Goal: Task Accomplishment & Management: Manage account settings

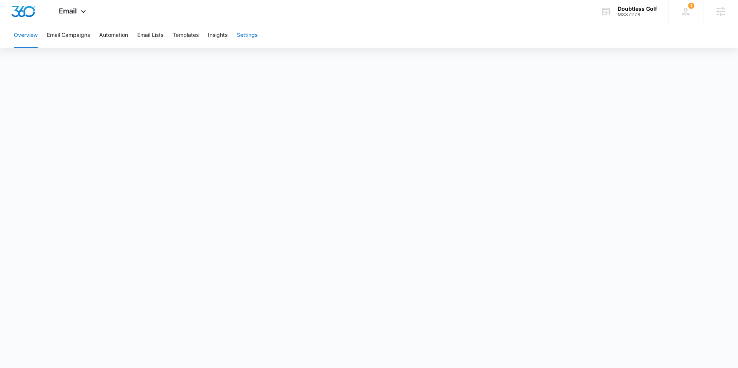
click at [242, 35] on button "Settings" at bounding box center [247, 35] width 21 height 25
click at [105, 103] on link "Sending Domains" at bounding box center [102, 107] width 44 height 8
click at [76, 13] on span "Email" at bounding box center [68, 11] width 18 height 8
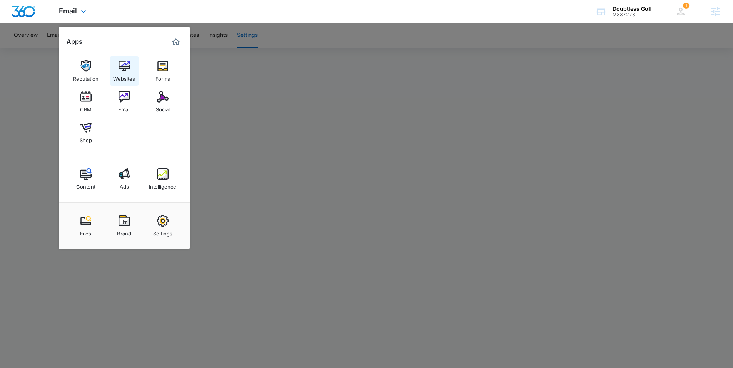
click at [128, 62] on img at bounding box center [124, 66] width 12 height 12
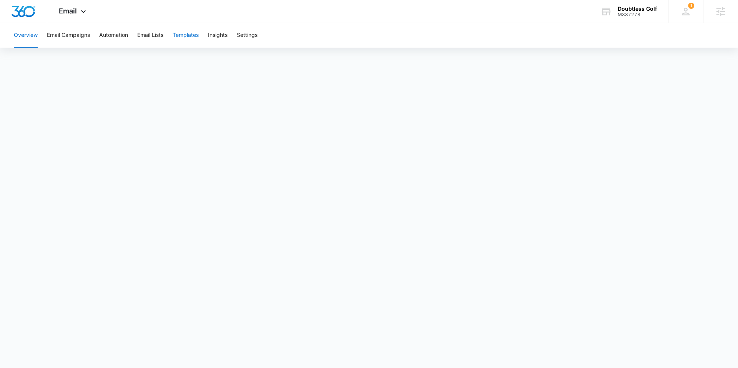
click at [176, 36] on button "Templates" at bounding box center [186, 35] width 26 height 25
click at [115, 33] on button "Automation" at bounding box center [113, 35] width 29 height 25
click at [252, 38] on button "Settings" at bounding box center [247, 35] width 21 height 25
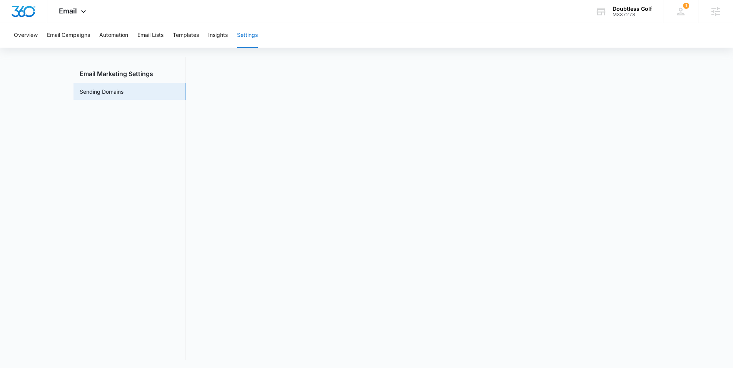
scroll to position [17, 0]
click at [112, 39] on button "Automation" at bounding box center [113, 35] width 29 height 25
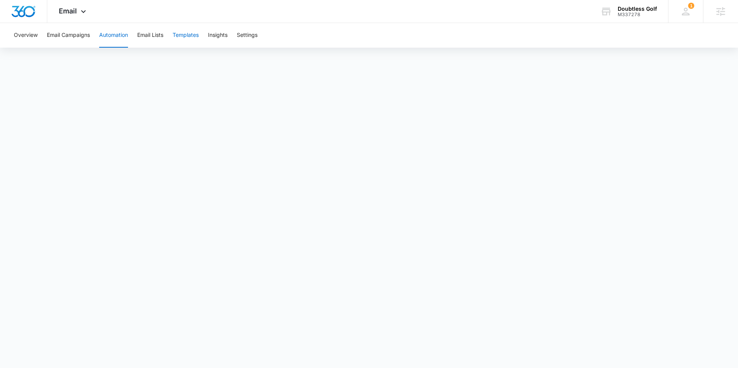
click at [189, 38] on button "Templates" at bounding box center [186, 35] width 26 height 25
click at [255, 36] on button "Settings" at bounding box center [247, 35] width 21 height 25
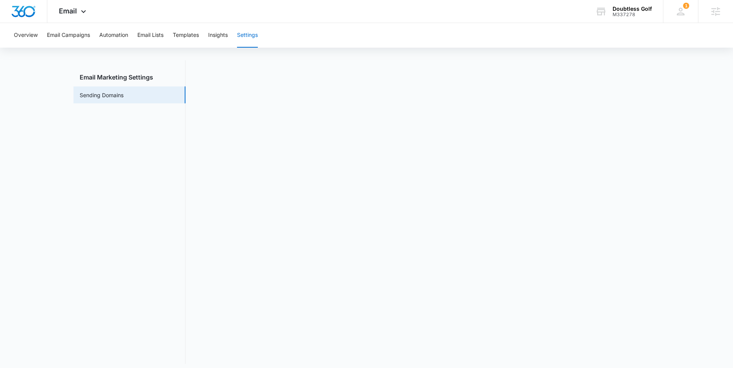
scroll to position [17, 0]
click at [192, 146] on div "Email Marketing Settings Sending Domains" at bounding box center [366, 207] width 586 height 304
click at [19, 4] on div at bounding box center [23, 11] width 47 height 23
click at [20, 10] on img "Dashboard" at bounding box center [23, 12] width 25 height 12
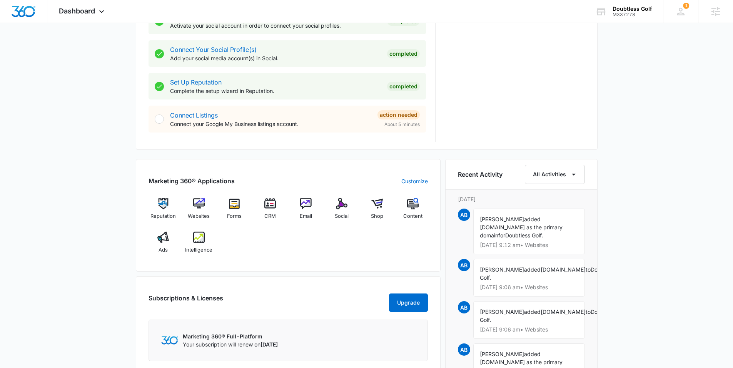
scroll to position [463, 0]
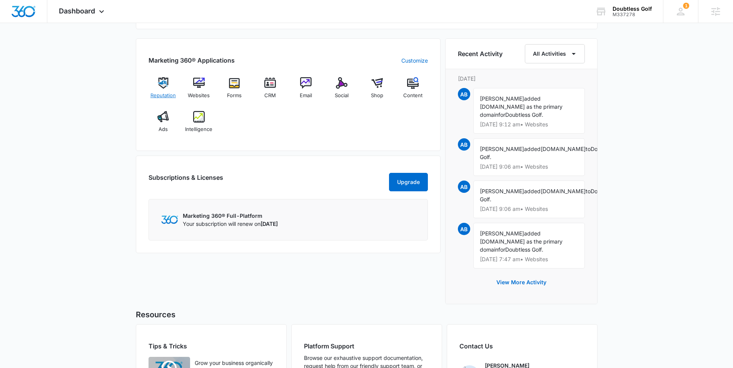
click at [162, 85] on img at bounding box center [163, 83] width 12 height 12
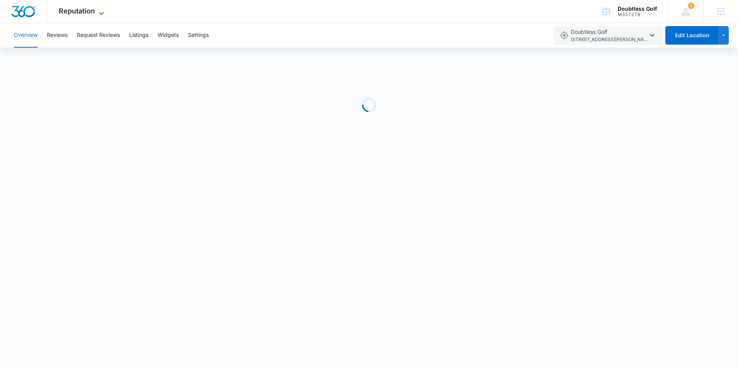
click at [93, 13] on span "Reputation" at bounding box center [77, 11] width 36 height 8
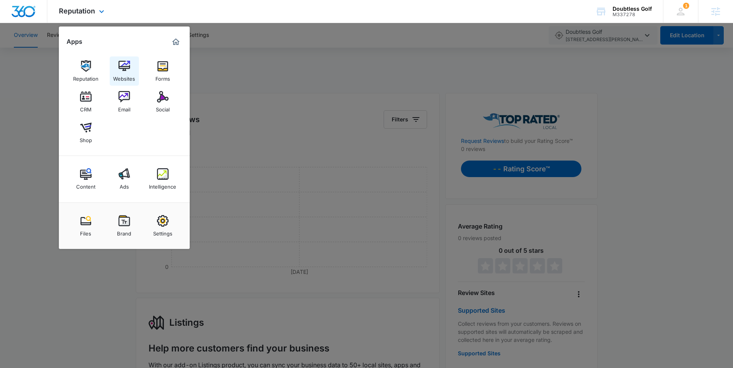
click at [130, 69] on link "Websites" at bounding box center [124, 71] width 29 height 29
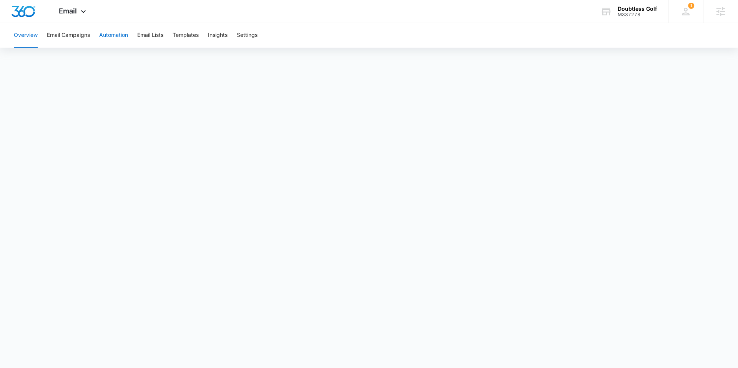
click at [117, 33] on button "Automation" at bounding box center [113, 35] width 29 height 25
click at [188, 31] on button "Templates" at bounding box center [186, 35] width 26 height 25
click at [18, 9] on img "Dashboard" at bounding box center [23, 12] width 25 height 12
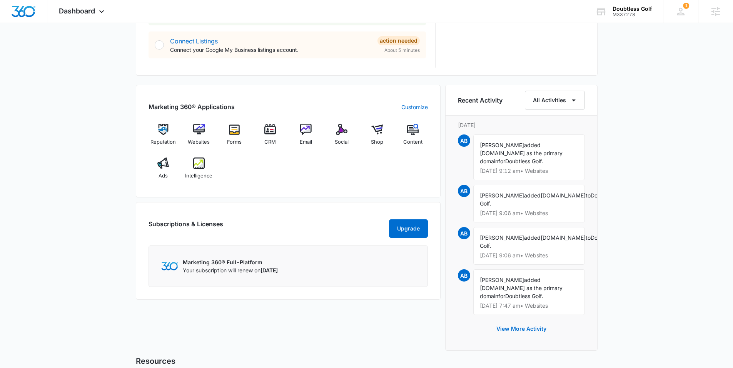
scroll to position [399, 0]
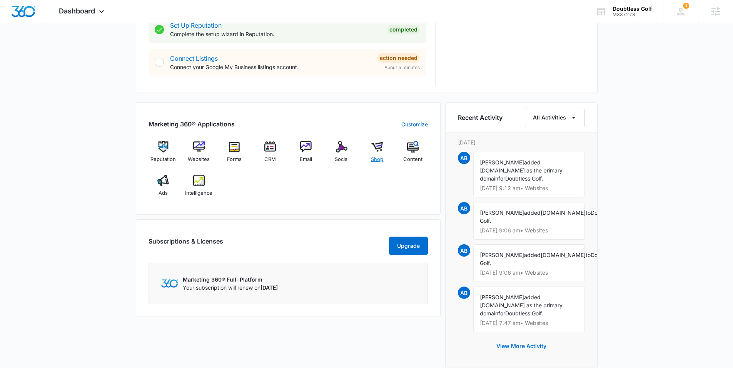
click at [385, 150] on div "Shop" at bounding box center [377, 155] width 30 height 28
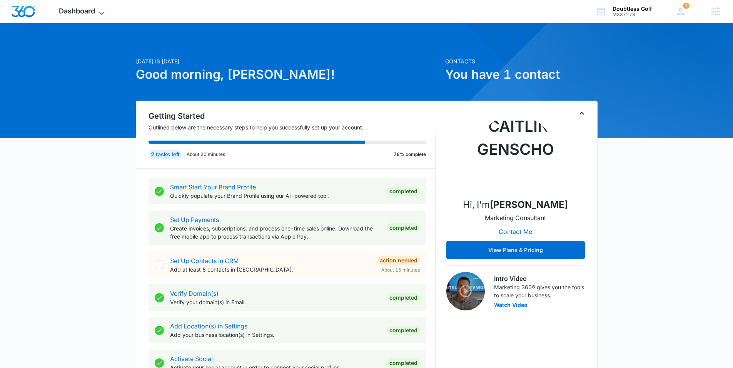
click at [94, 12] on span "Dashboard" at bounding box center [77, 11] width 36 height 8
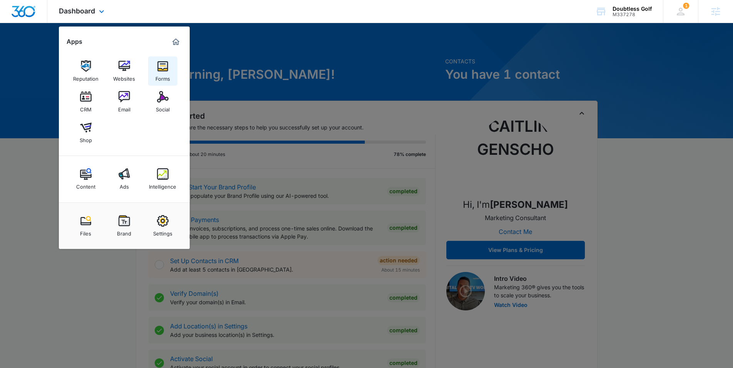
click at [159, 72] on div "Forms" at bounding box center [162, 77] width 15 height 10
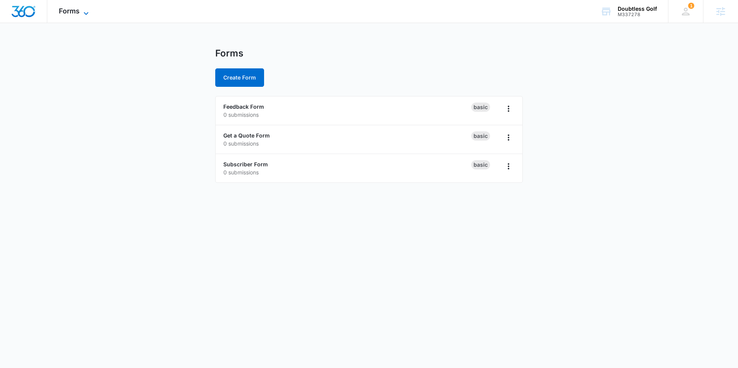
click at [82, 15] on icon at bounding box center [86, 13] width 9 height 9
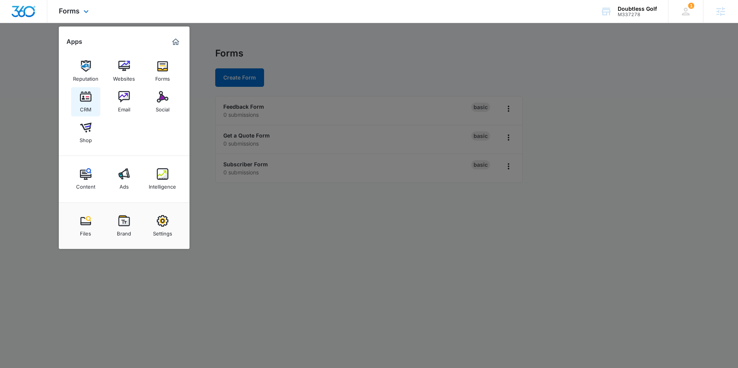
click at [95, 103] on link "CRM" at bounding box center [85, 101] width 29 height 29
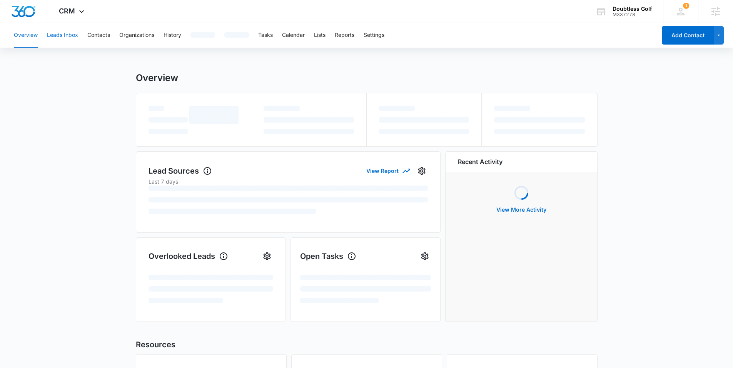
click at [71, 37] on button "Leads Inbox" at bounding box center [62, 35] width 31 height 25
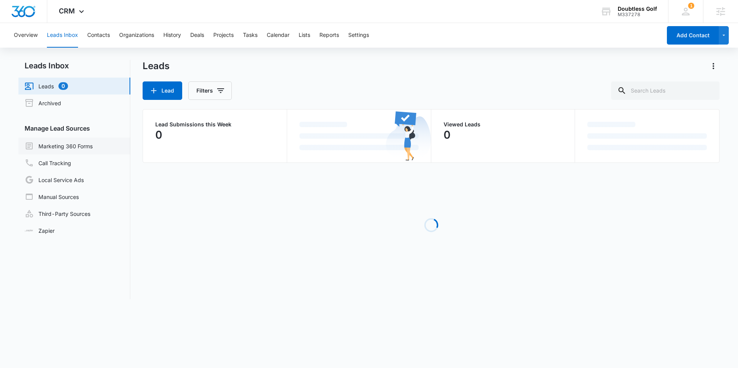
click at [70, 147] on link "Marketing 360 Forms" at bounding box center [59, 146] width 68 height 9
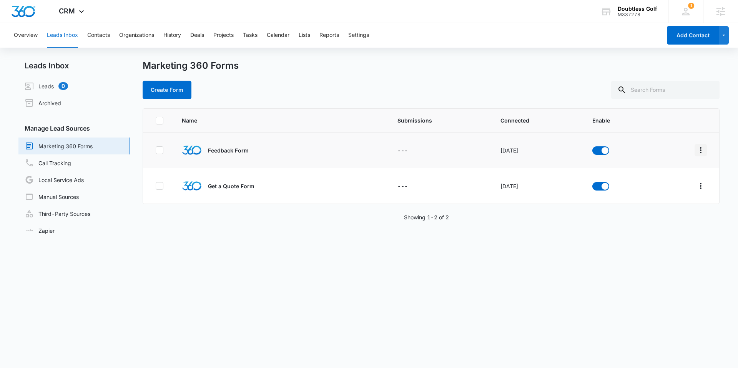
click at [695, 150] on button "Overflow Menu" at bounding box center [701, 150] width 12 height 12
click at [661, 192] on div "Field Mapping" at bounding box center [660, 194] width 43 height 5
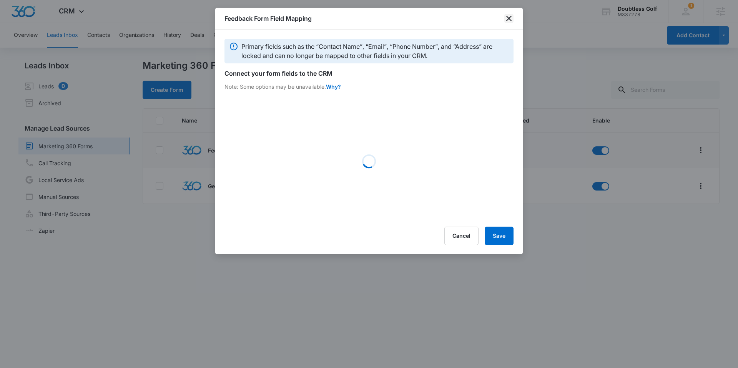
click at [512, 16] on icon "close" at bounding box center [509, 18] width 9 height 9
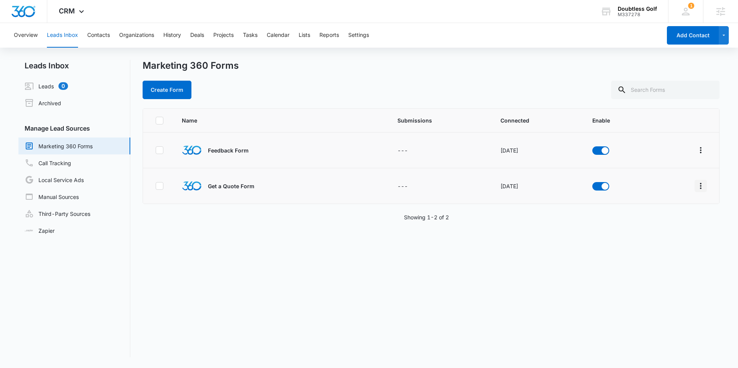
click at [700, 188] on icon "Overflow Menu" at bounding box center [701, 186] width 2 height 6
click at [658, 227] on button "Field Mapping" at bounding box center [665, 231] width 71 height 12
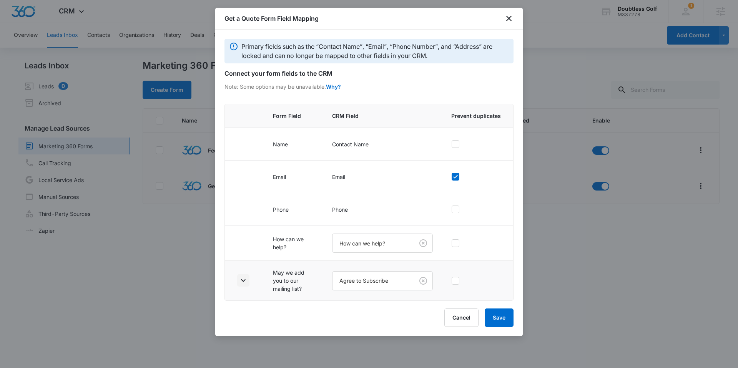
click at [240, 280] on icon "button" at bounding box center [243, 280] width 9 height 9
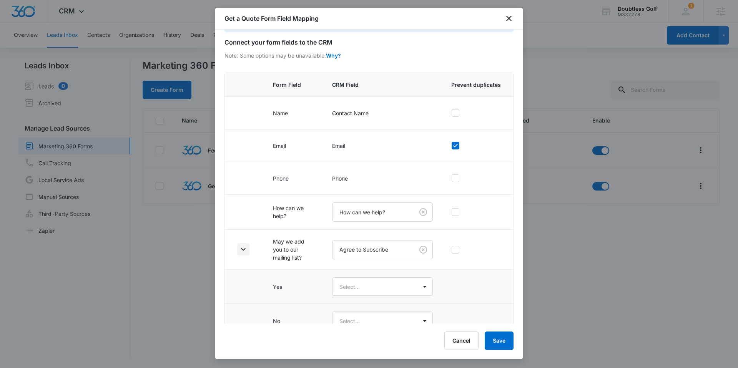
scroll to position [45, 0]
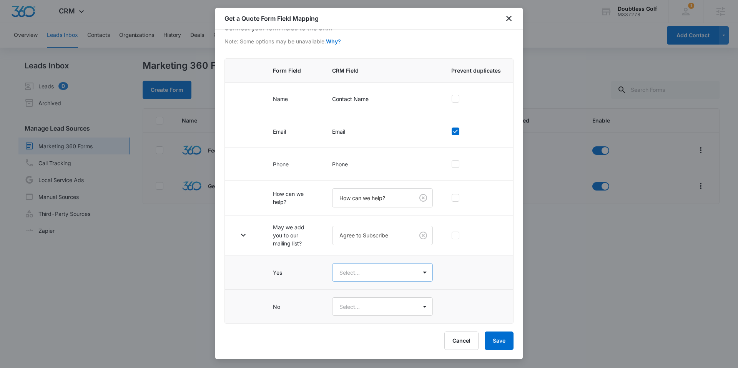
click at [361, 265] on body "CRM Apps Reputation Websites Forms CRM Email Social Shop Content Ads Intelligen…" at bounding box center [369, 184] width 738 height 368
click at [353, 294] on div "Yes" at bounding box center [379, 300] width 97 height 14
click at [353, 310] on body "CRM Apps Reputation Websites Forms CRM Email Social Shop Content Ads Intelligen…" at bounding box center [369, 184] width 738 height 368
click at [355, 345] on div "No" at bounding box center [378, 349] width 77 height 8
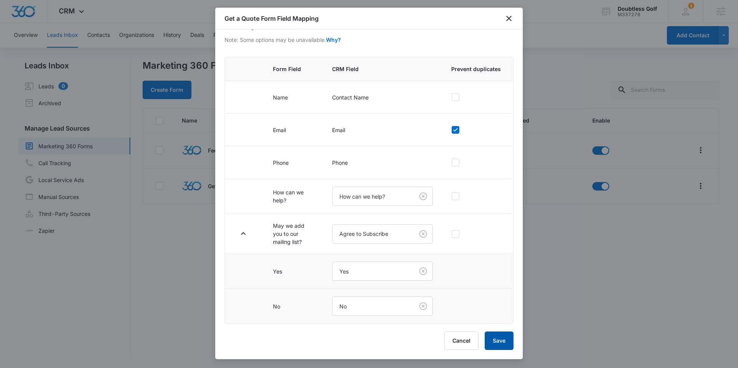
drag, startPoint x: 519, startPoint y: 355, endPoint x: 499, endPoint y: 346, distance: 21.7
click at [516, 354] on div "Get a Quote Form Field Mapping Primary fields such as the “Contact Name”, “Emai…" at bounding box center [369, 184] width 308 height 352
click at [501, 345] on button "Save" at bounding box center [499, 341] width 29 height 18
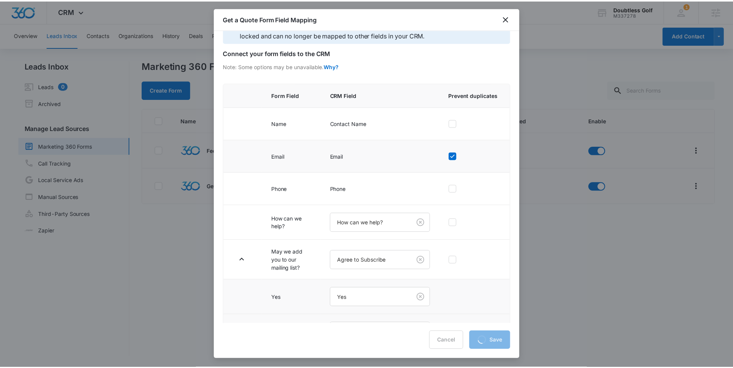
scroll to position [0, 0]
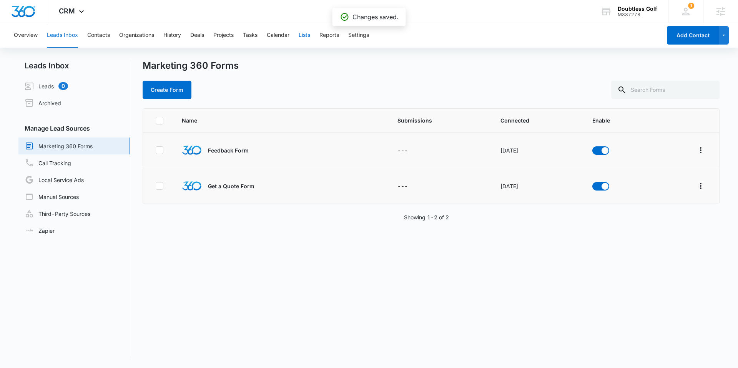
click at [310, 39] on button "Lists" at bounding box center [305, 35] width 12 height 25
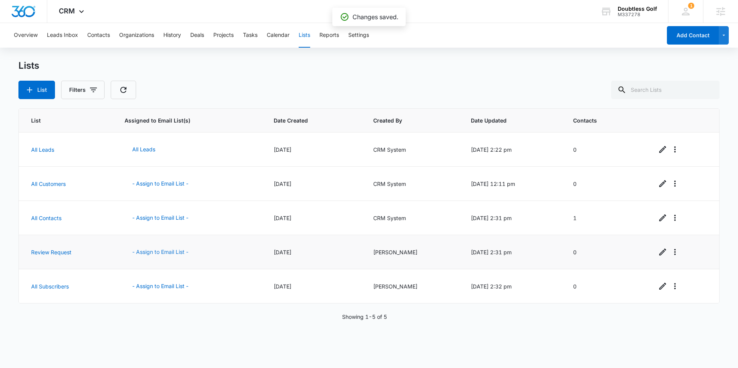
click at [153, 252] on button "- Assign to Email List -" at bounding box center [161, 252] width 72 height 18
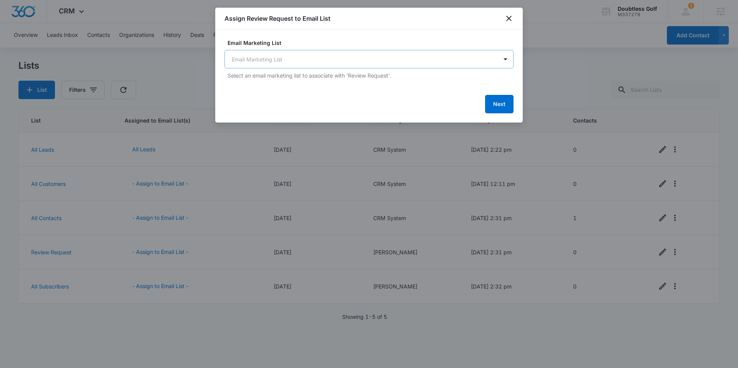
click at [324, 62] on body "CRM Apps Reputation Websites Forms CRM Email Social Shop Content Ads Intelligen…" at bounding box center [369, 184] width 738 height 368
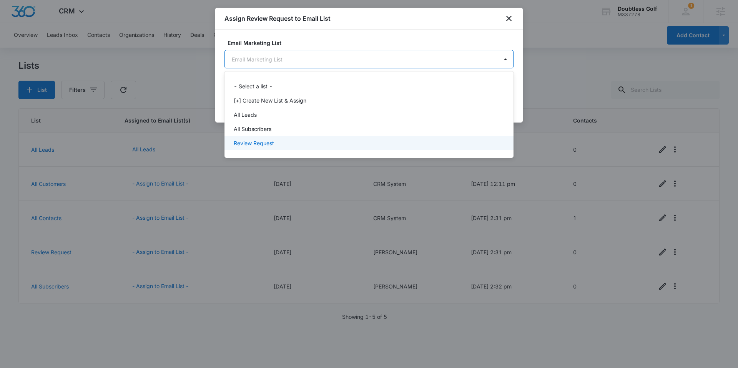
click at [262, 140] on p "Review Request" at bounding box center [254, 143] width 40 height 8
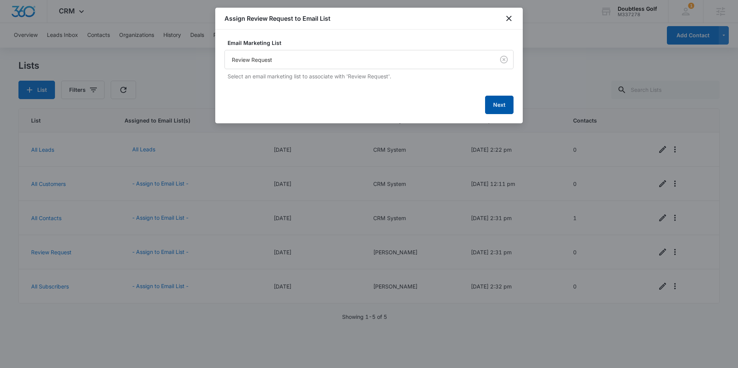
click at [493, 107] on button "Next" at bounding box center [499, 105] width 28 height 18
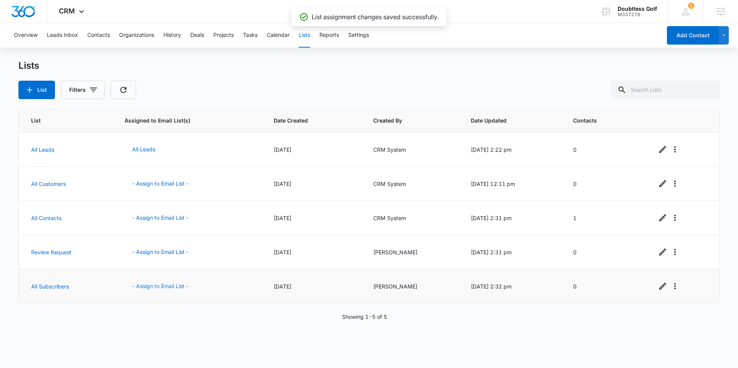
click at [166, 285] on button "- Assign to Email List -" at bounding box center [161, 286] width 72 height 18
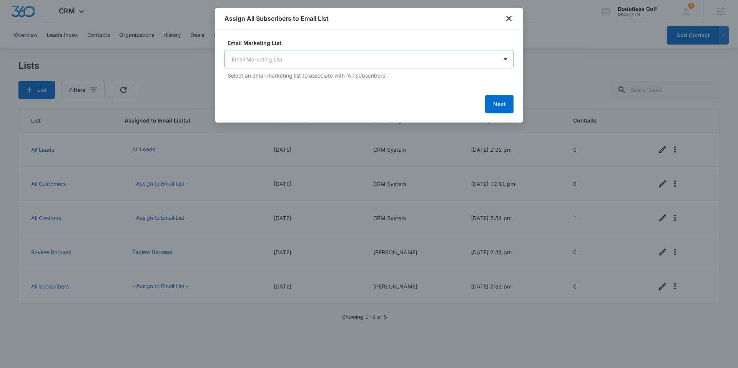
click at [324, 62] on body "CRM Apps Reputation Websites Forms CRM Email Social Shop Content Ads Intelligen…" at bounding box center [369, 184] width 738 height 368
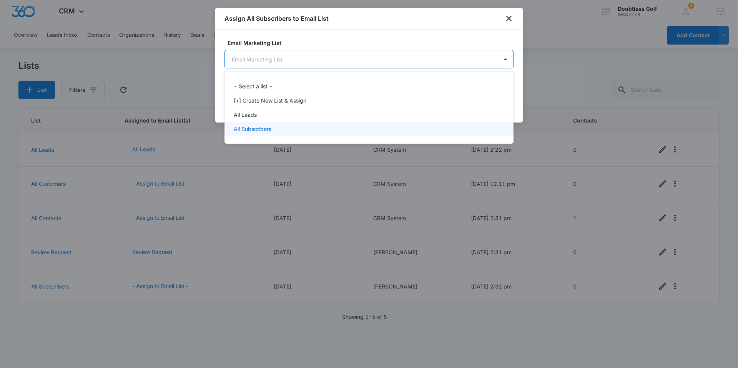
click at [254, 131] on p "All Subscribers" at bounding box center [253, 129] width 38 height 8
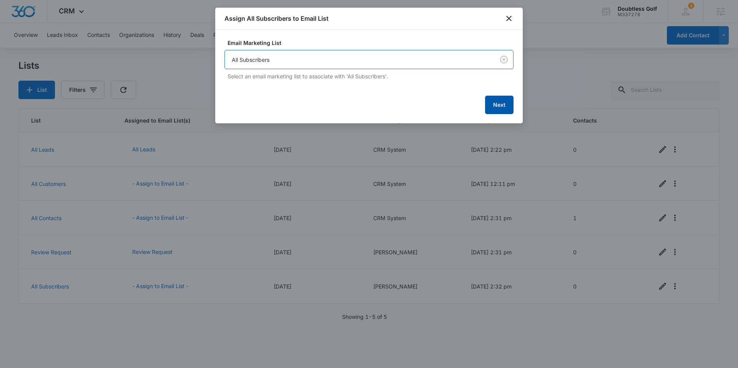
click at [506, 105] on button "Next" at bounding box center [499, 105] width 28 height 18
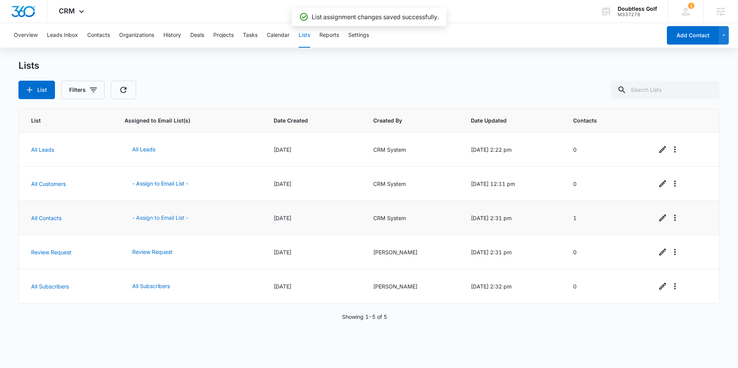
click at [162, 217] on button "- Assign to Email List -" at bounding box center [161, 218] width 72 height 18
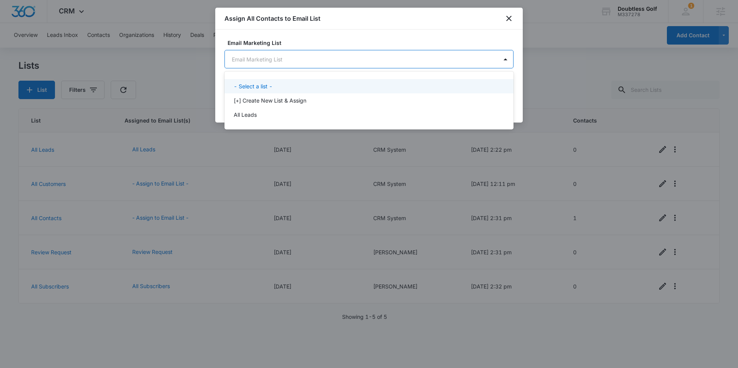
click at [326, 62] on body "CRM Apps Reputation Websites Forms CRM Email Social Shop Content Ads Intelligen…" at bounding box center [369, 184] width 738 height 368
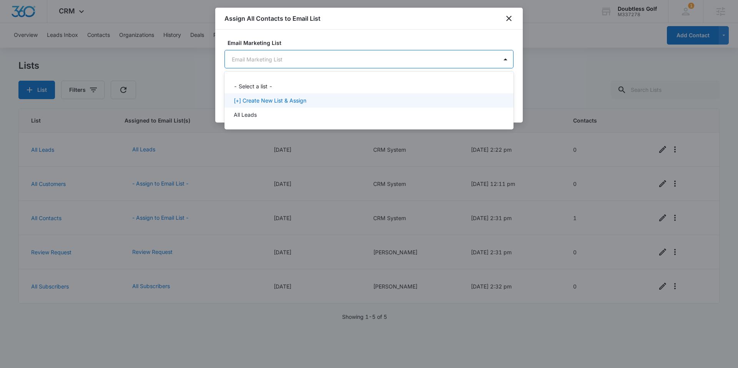
click at [276, 102] on p "[+] Create New List & Assign" at bounding box center [270, 101] width 73 height 8
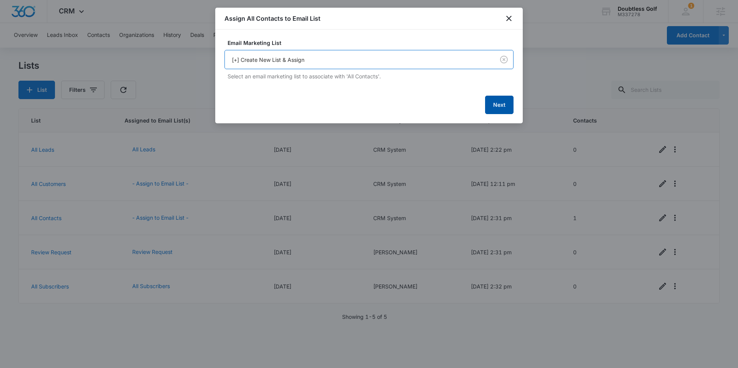
click at [501, 104] on button "Next" at bounding box center [499, 105] width 28 height 18
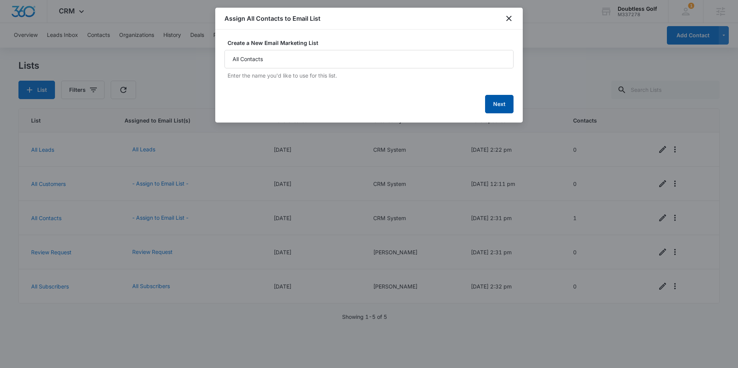
click at [500, 108] on button "Next" at bounding box center [499, 104] width 28 height 18
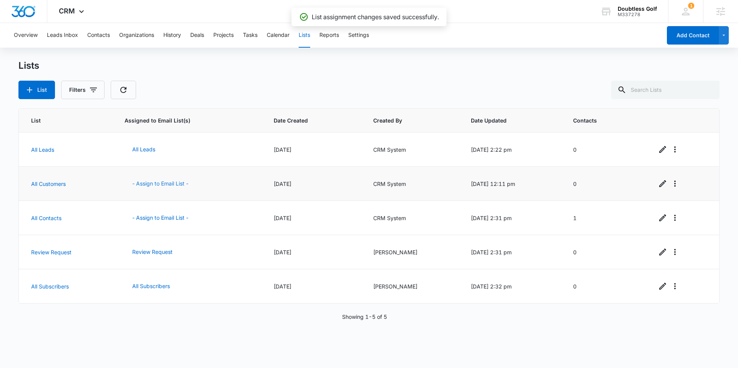
click at [165, 185] on button "- Assign to Email List -" at bounding box center [161, 184] width 72 height 18
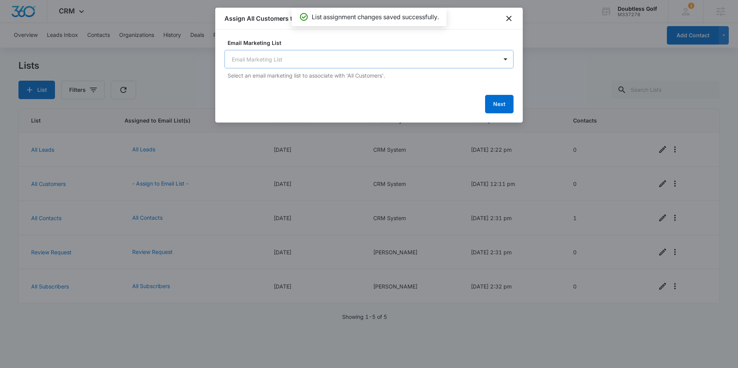
click at [302, 59] on body "CRM Apps Reputation Websites Forms CRM Email Social Shop Content Ads Intelligen…" at bounding box center [369, 184] width 738 height 368
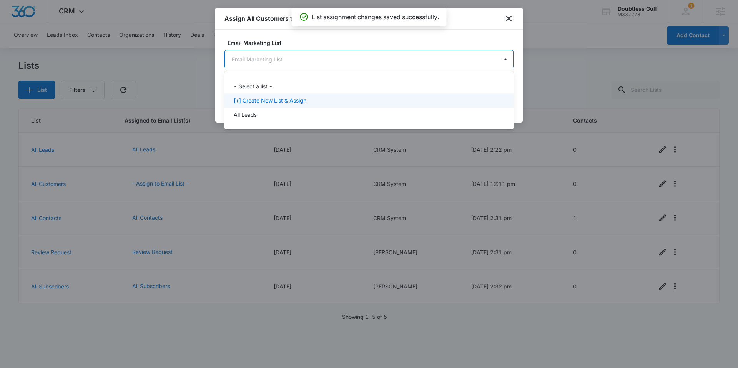
click at [271, 99] on p "[+] Create New List & Assign" at bounding box center [270, 101] width 73 height 8
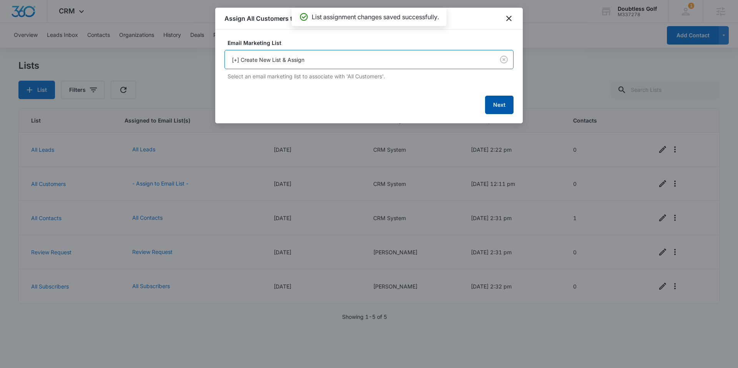
click at [495, 107] on button "Next" at bounding box center [499, 105] width 28 height 18
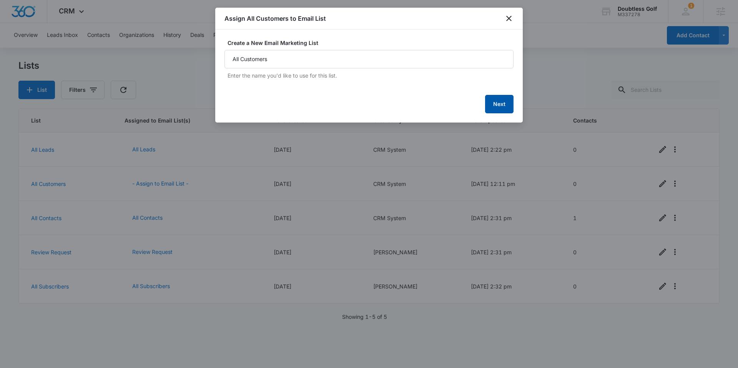
click at [496, 106] on button "Next" at bounding box center [499, 104] width 28 height 18
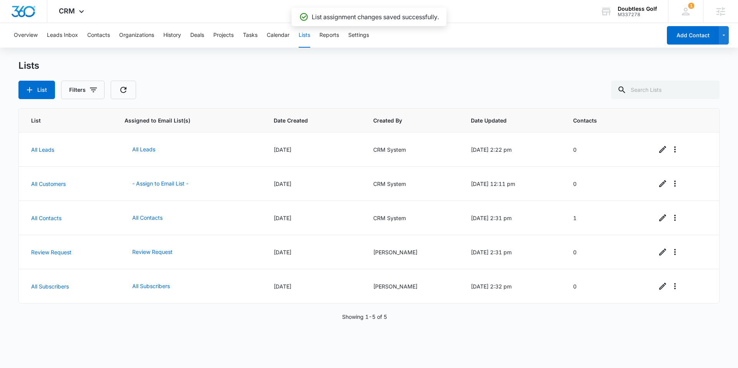
click at [82, 12] on icon at bounding box center [81, 11] width 9 height 9
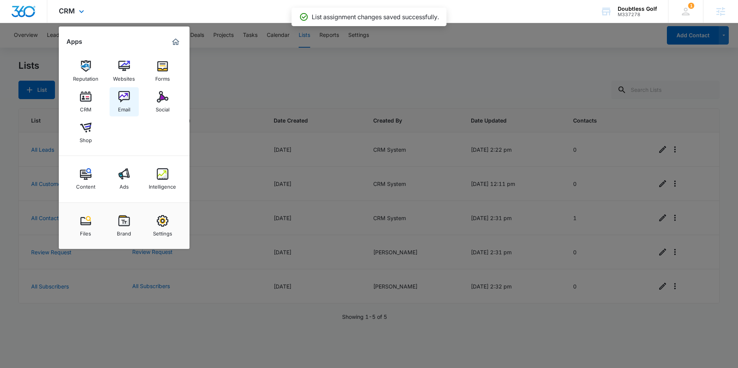
click at [125, 102] on img at bounding box center [124, 97] width 12 height 12
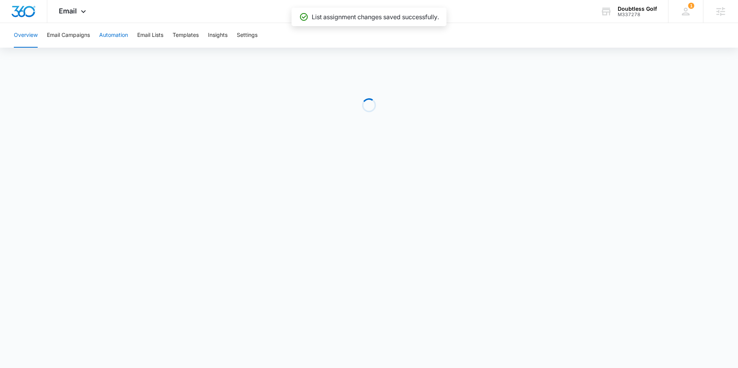
click at [123, 38] on button "Automation" at bounding box center [113, 35] width 29 height 25
click at [30, 5] on div at bounding box center [23, 11] width 47 height 23
click at [31, 16] on img "Dashboard" at bounding box center [23, 12] width 25 height 12
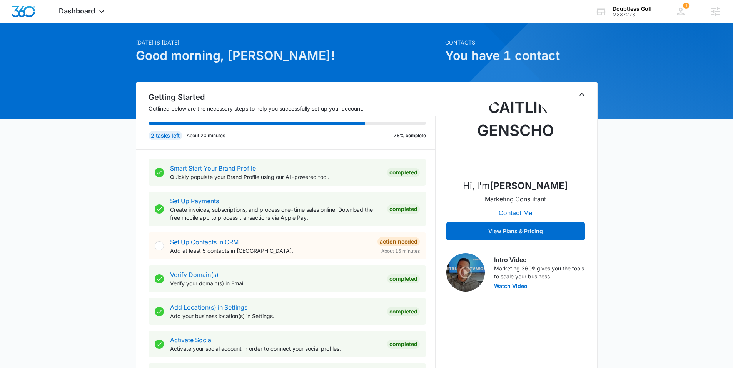
scroll to position [20, 0]
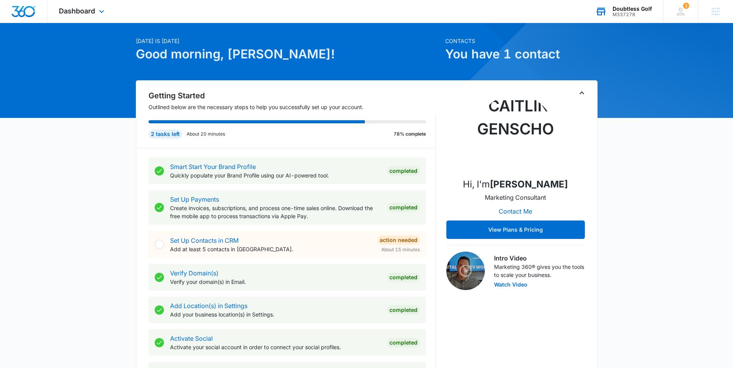
click at [638, 18] on div "Doubtless Golf M337278 Your Accounts View All" at bounding box center [622, 11] width 79 height 23
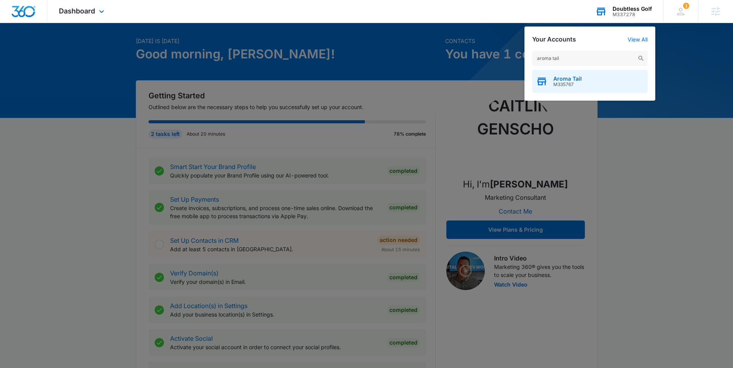
type input "aroma tail"
click at [567, 79] on span "Aroma Tail" at bounding box center [567, 79] width 28 height 6
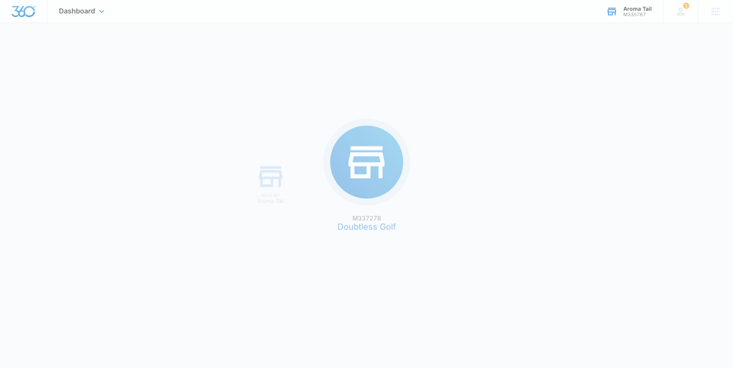
scroll to position [0, 0]
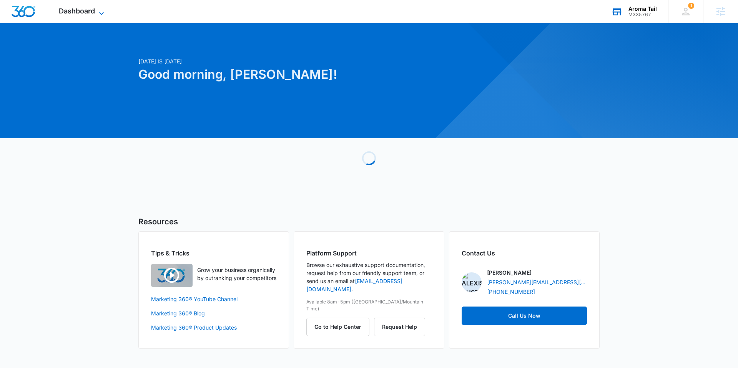
click at [102, 9] on icon at bounding box center [101, 13] width 9 height 9
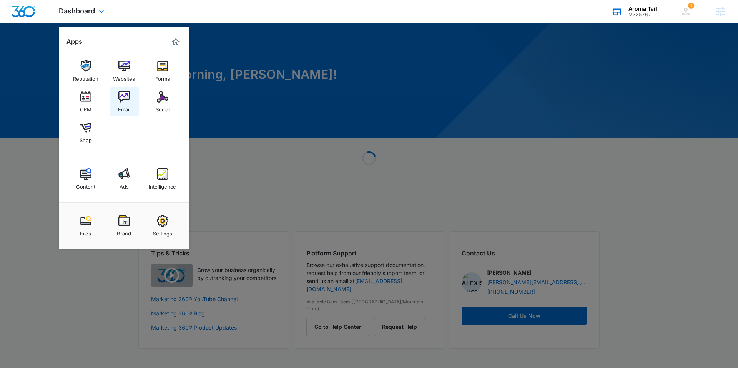
click at [126, 108] on div "Email" at bounding box center [124, 108] width 12 height 10
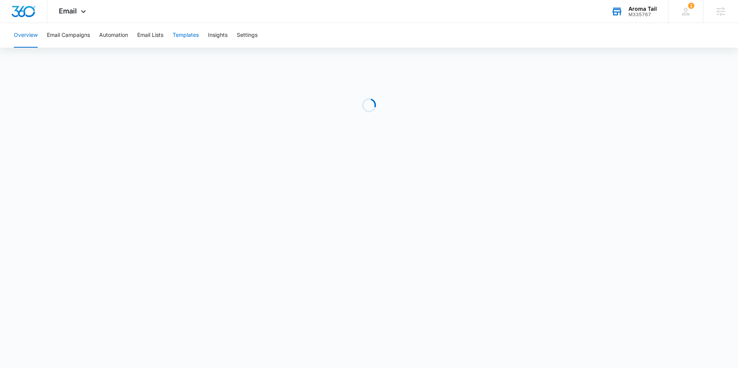
click at [183, 35] on button "Templates" at bounding box center [186, 35] width 26 height 25
click at [109, 43] on button "Automation" at bounding box center [113, 35] width 29 height 25
click at [70, 12] on span "Email" at bounding box center [68, 11] width 18 height 8
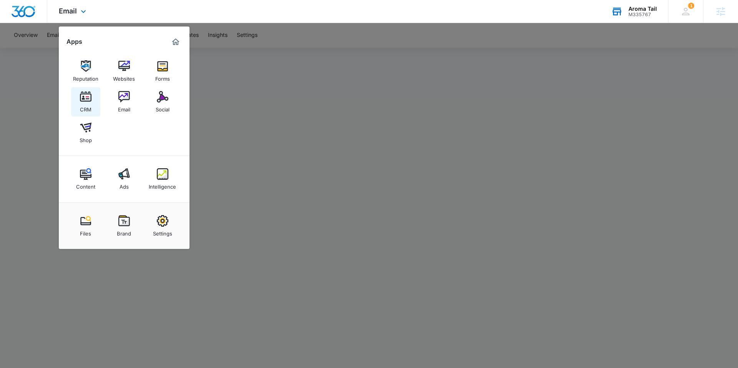
click at [82, 101] on img at bounding box center [86, 97] width 12 height 12
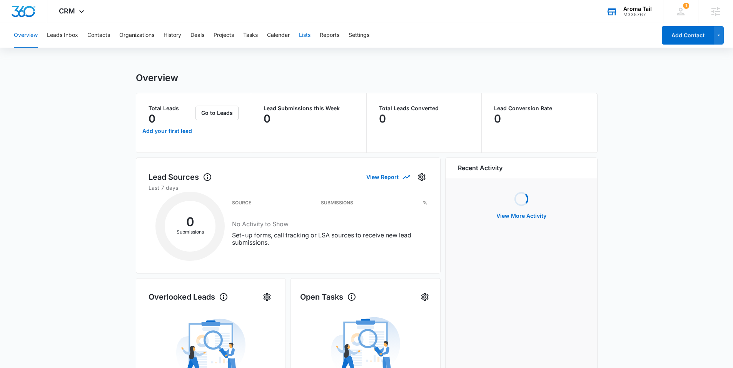
click at [308, 35] on button "Lists" at bounding box center [305, 35] width 12 height 25
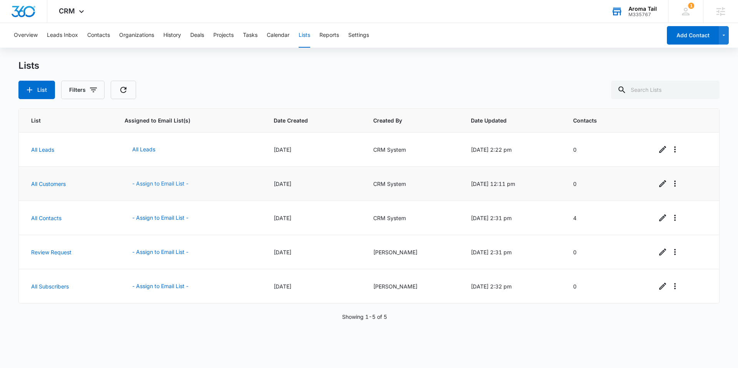
click at [149, 182] on button "- Assign to Email List -" at bounding box center [161, 184] width 72 height 18
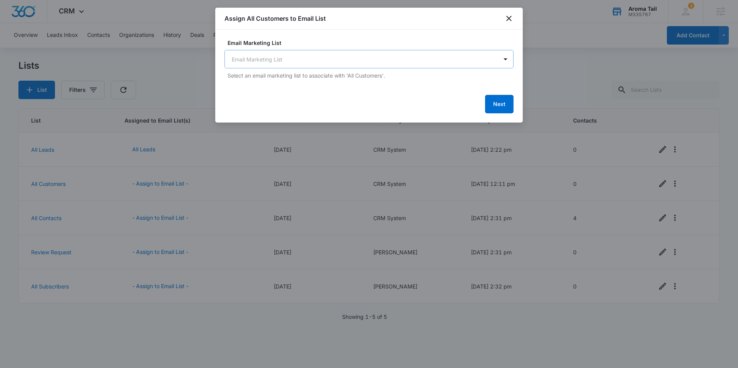
click at [282, 66] on body "CRM Apps Reputation Websites Forms CRM Email Social Shop Content Ads Intelligen…" at bounding box center [369, 184] width 738 height 368
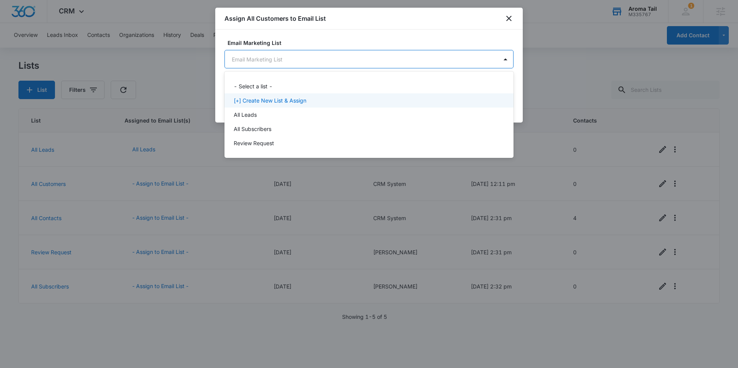
click at [264, 101] on p "[+] Create New List & Assign" at bounding box center [270, 101] width 73 height 8
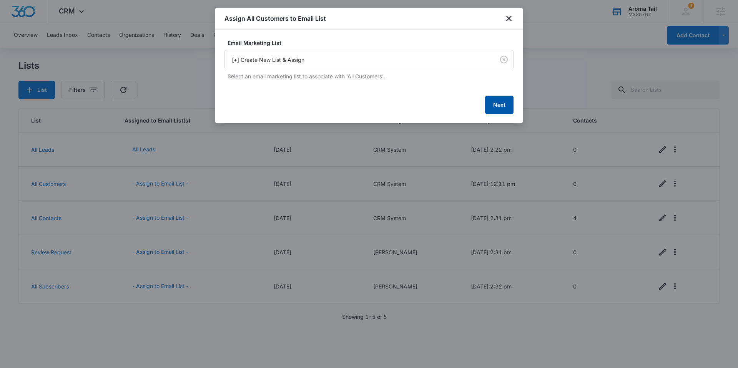
click at [506, 100] on button "Next" at bounding box center [499, 105] width 28 height 18
click at [497, 103] on button "Next" at bounding box center [499, 104] width 28 height 18
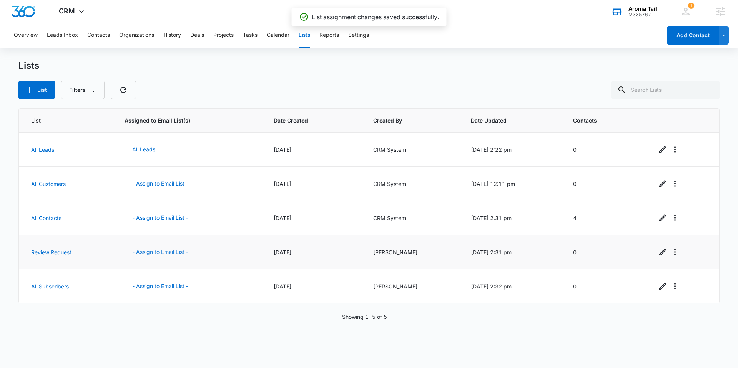
click at [168, 247] on button "- Assign to Email List -" at bounding box center [161, 252] width 72 height 18
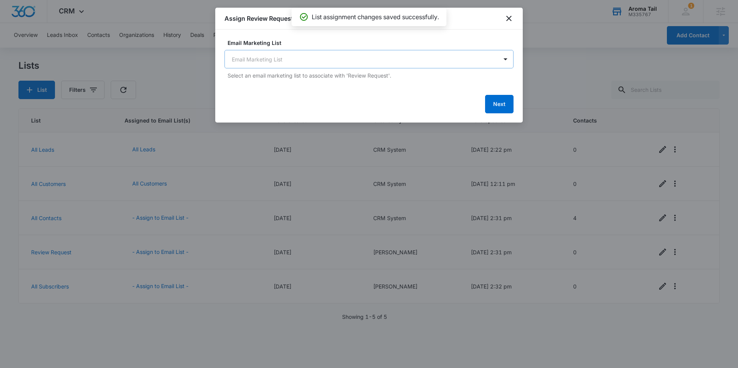
click at [311, 50] on body "CRM Apps Reputation Websites Forms CRM Email Social Shop Content Ads Intelligen…" at bounding box center [369, 184] width 738 height 368
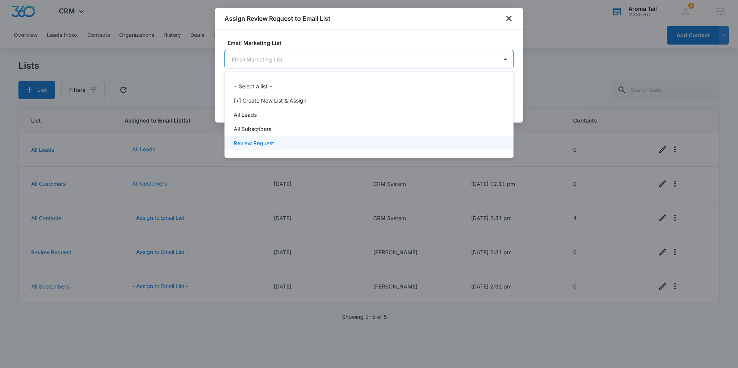
click at [261, 145] on p "Review Request" at bounding box center [254, 143] width 40 height 8
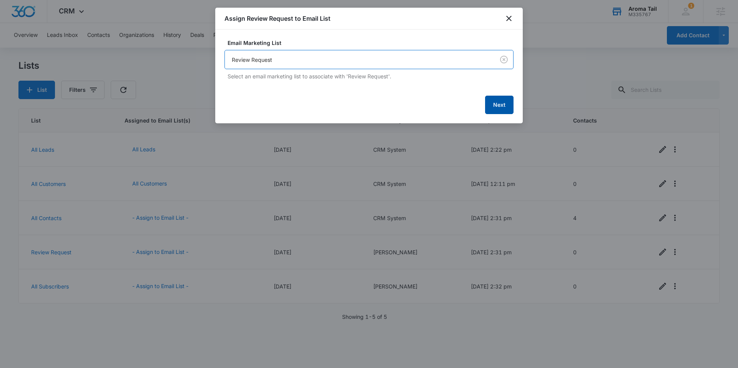
click at [503, 104] on button "Next" at bounding box center [499, 105] width 28 height 18
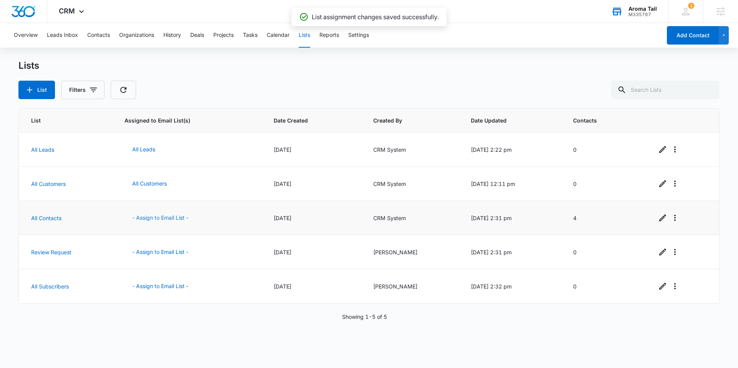
click at [161, 215] on button "- Assign to Email List -" at bounding box center [161, 218] width 72 height 18
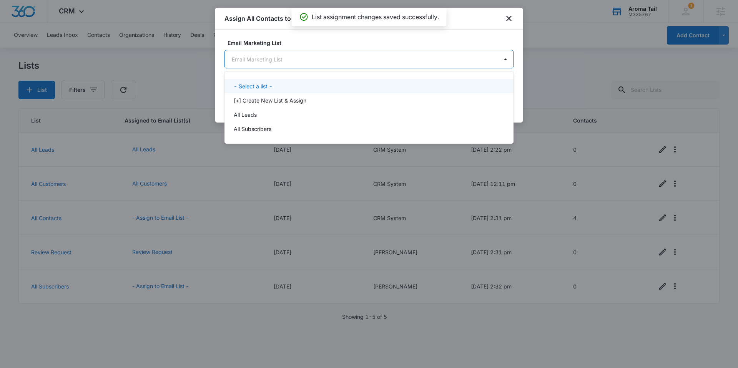
click at [339, 62] on body "CRM Apps Reputation Websites Forms CRM Email Social Shop Content Ads Intelligen…" at bounding box center [369, 184] width 738 height 368
click at [408, 33] on div at bounding box center [369, 184] width 738 height 368
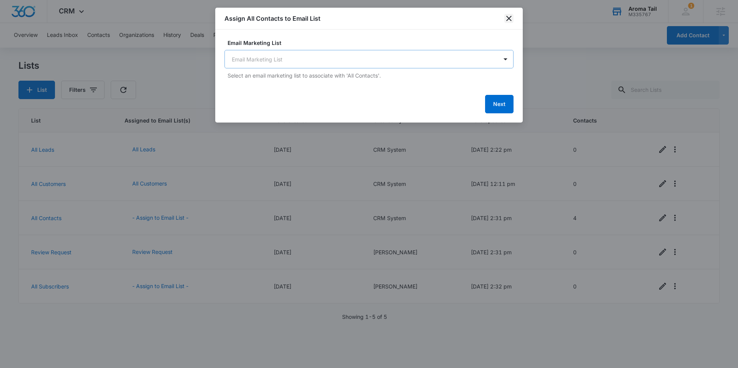
drag, startPoint x: 513, startPoint y: 16, endPoint x: 361, endPoint y: 66, distance: 159.2
click at [513, 16] on icon "close" at bounding box center [509, 18] width 9 height 9
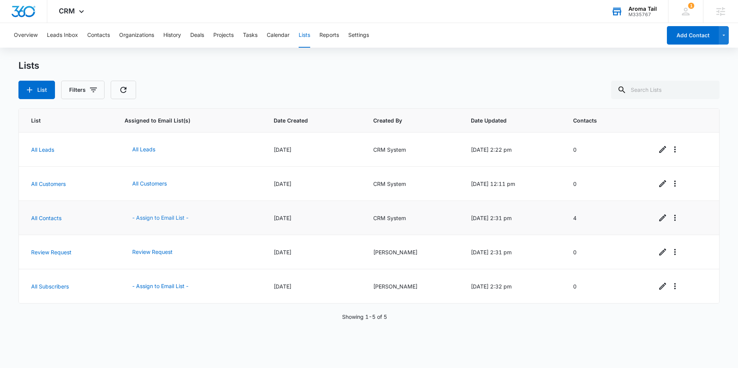
click at [162, 214] on button "- Assign to Email List -" at bounding box center [161, 218] width 72 height 18
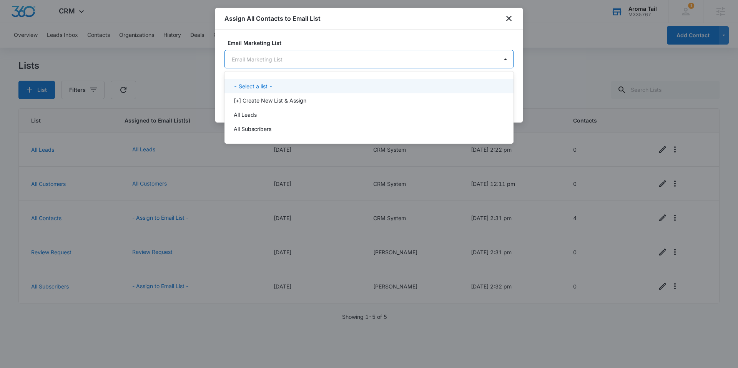
click at [296, 63] on body "CRM Apps Reputation Websites Forms CRM Email Social Shop Content Ads Intelligen…" at bounding box center [369, 184] width 738 height 368
click at [311, 55] on div at bounding box center [369, 184] width 738 height 368
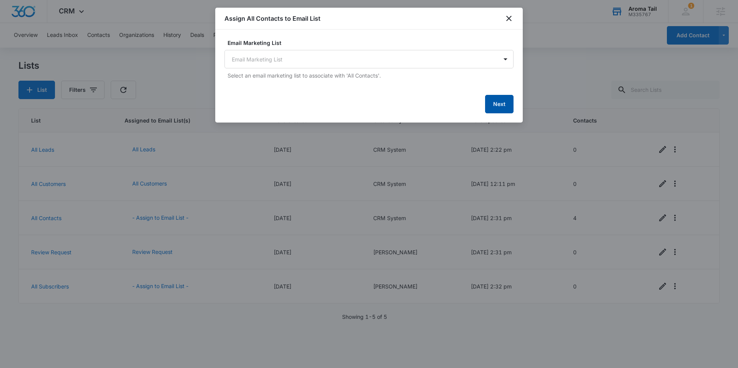
click at [496, 104] on button "Next" at bounding box center [499, 104] width 28 height 18
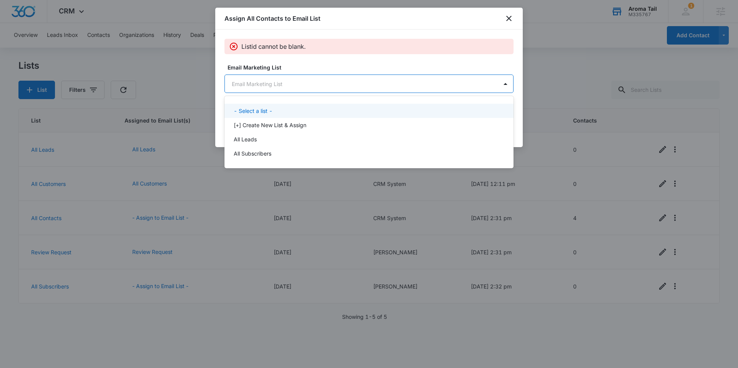
click at [483, 75] on body "CRM Apps Reputation Websites Forms CRM Email Social Shop Content Ads Intelligen…" at bounding box center [369, 184] width 738 height 368
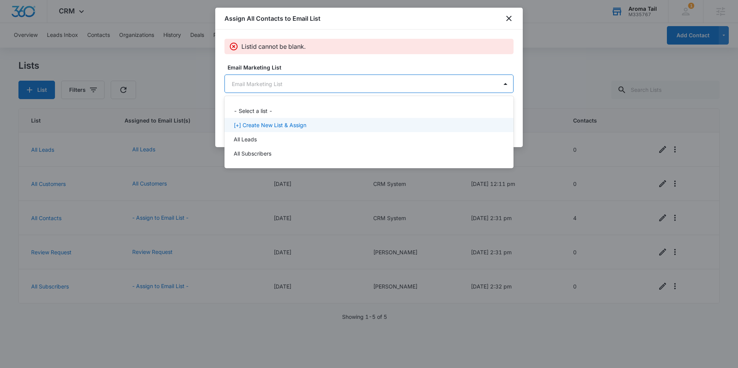
click at [264, 123] on p "[+] Create New List & Assign" at bounding box center [270, 125] width 73 height 8
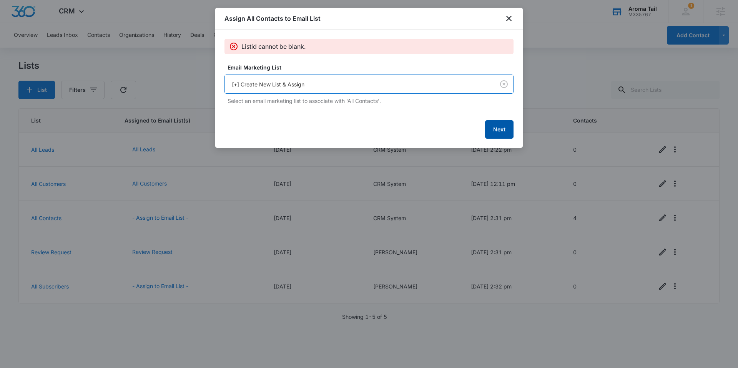
click at [504, 130] on button "Next" at bounding box center [499, 129] width 28 height 18
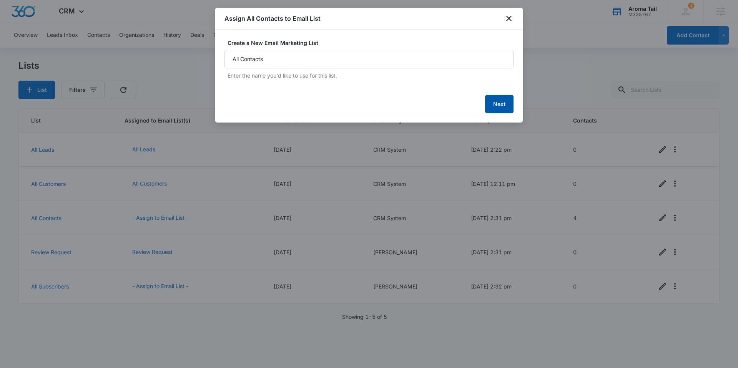
click at [488, 109] on button "Next" at bounding box center [499, 104] width 28 height 18
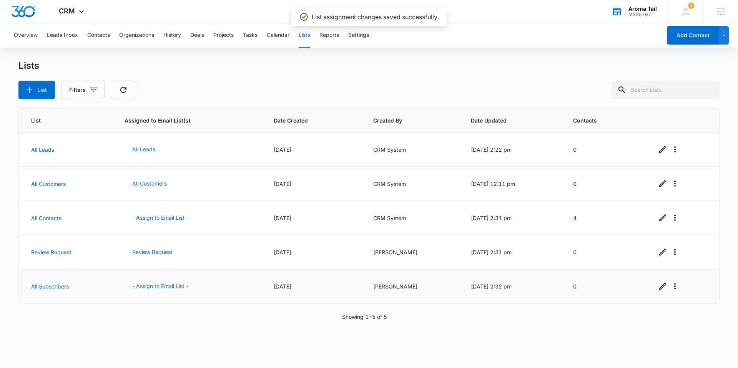
click at [157, 286] on button "- Assign to Email List -" at bounding box center [161, 286] width 72 height 18
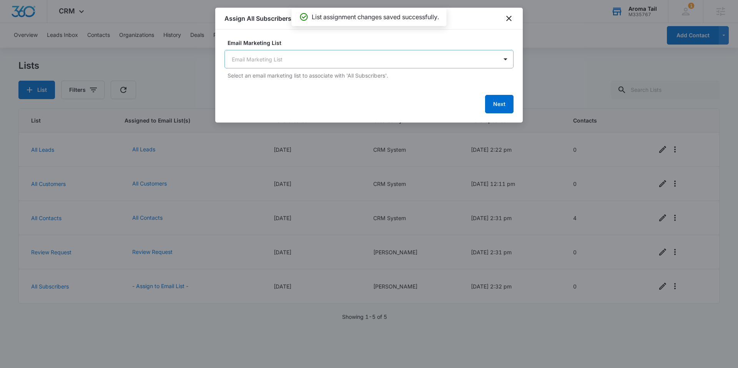
click at [280, 63] on body "CRM Apps Reputation Websites Forms CRM Email Social Shop Content Ads Intelligen…" at bounding box center [369, 184] width 738 height 368
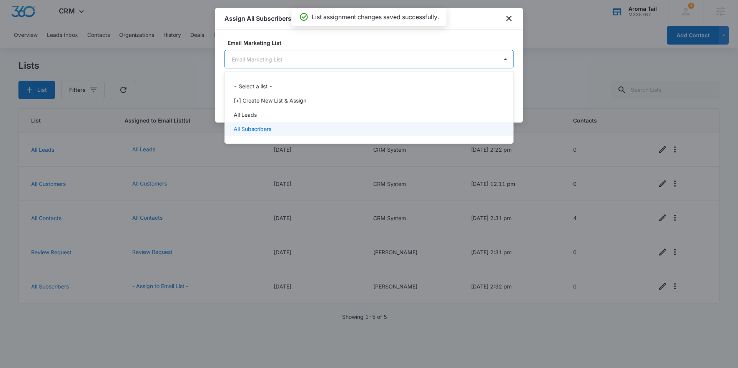
click at [256, 128] on p "All Subscribers" at bounding box center [253, 129] width 38 height 8
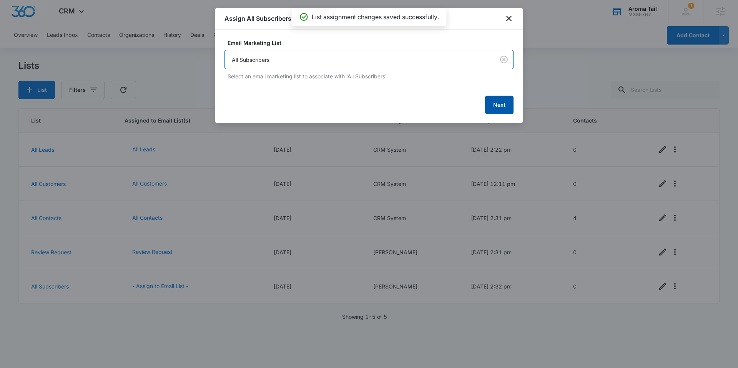
click at [505, 108] on button "Next" at bounding box center [499, 105] width 28 height 18
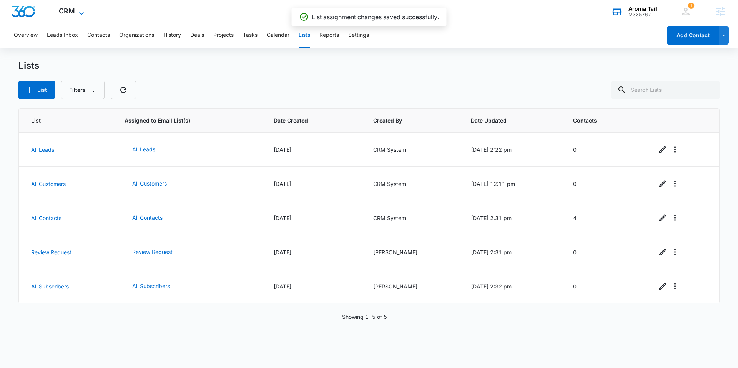
click at [69, 7] on span "CRM" at bounding box center [67, 11] width 16 height 8
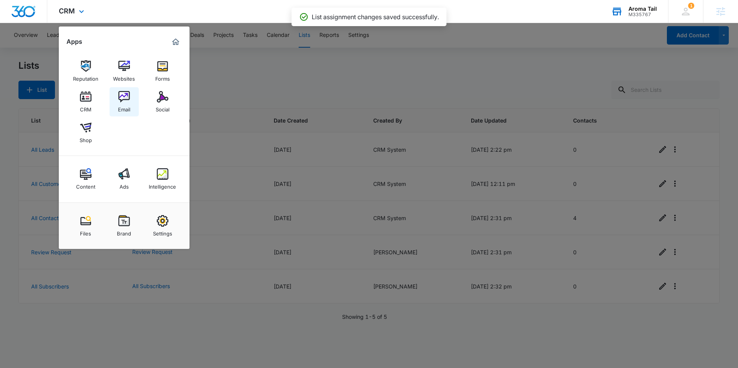
click at [126, 106] on div "Email" at bounding box center [124, 108] width 12 height 10
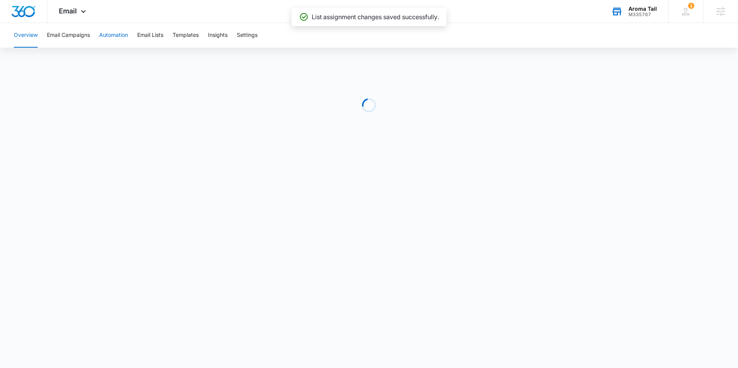
click at [113, 30] on button "Automation" at bounding box center [113, 35] width 29 height 25
click at [256, 37] on button "Settings" at bounding box center [247, 35] width 21 height 25
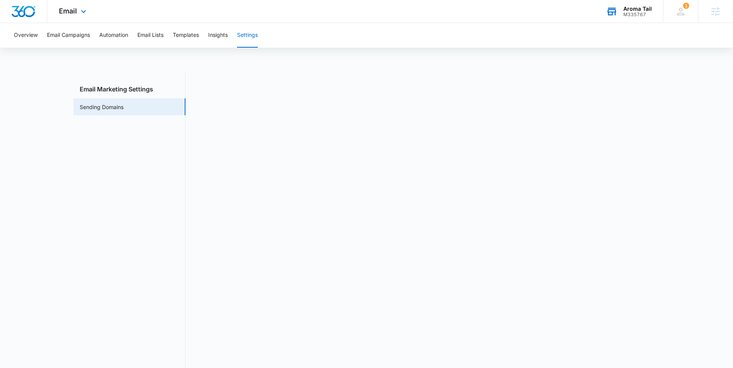
click at [30, 6] on img "Dashboard" at bounding box center [23, 12] width 25 height 12
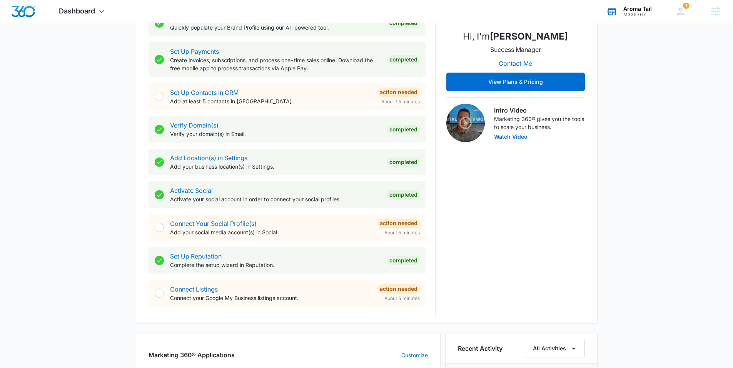
scroll to position [168, 0]
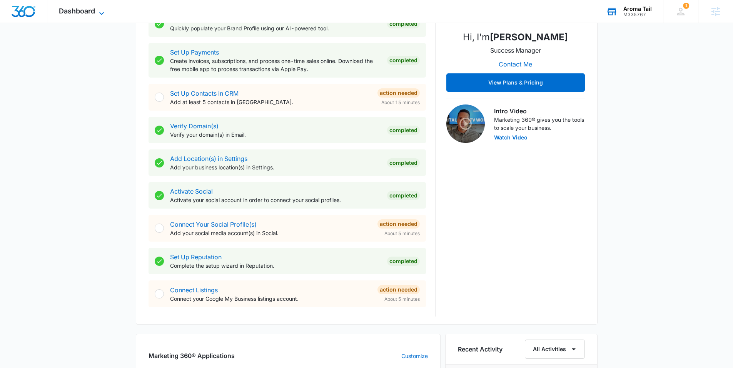
click at [91, 12] on span "Dashboard" at bounding box center [77, 11] width 36 height 8
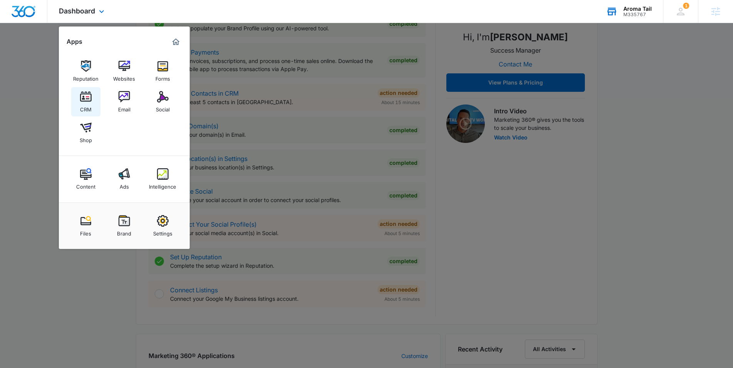
click at [83, 102] on img at bounding box center [86, 97] width 12 height 12
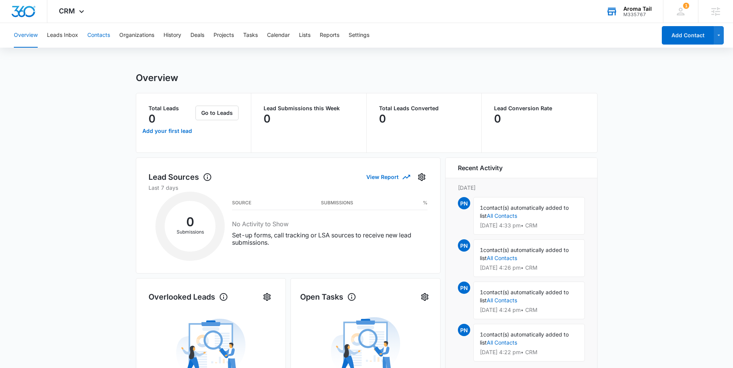
click at [110, 35] on button "Contacts" at bounding box center [98, 35] width 23 height 25
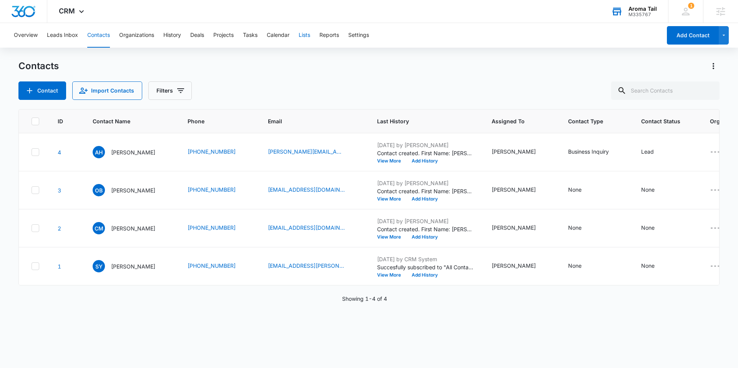
click at [303, 37] on button "Lists" at bounding box center [305, 35] width 12 height 25
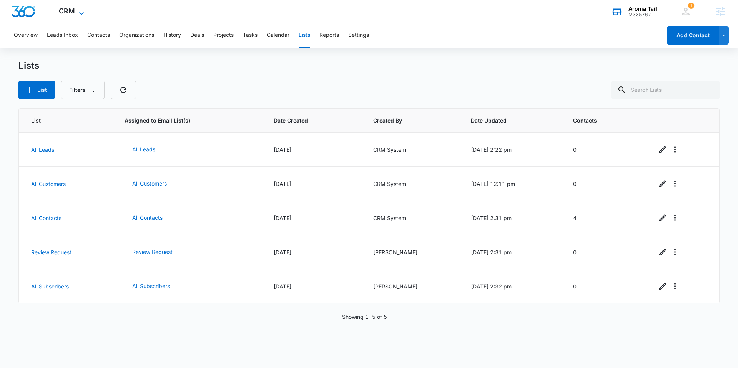
click at [82, 13] on icon at bounding box center [81, 13] width 5 height 3
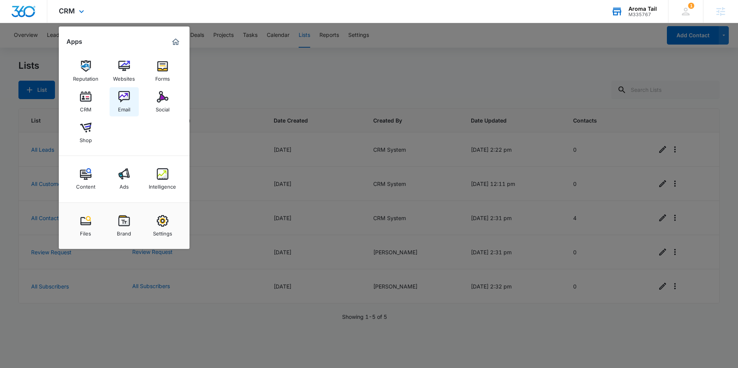
click at [124, 99] on img at bounding box center [124, 97] width 12 height 12
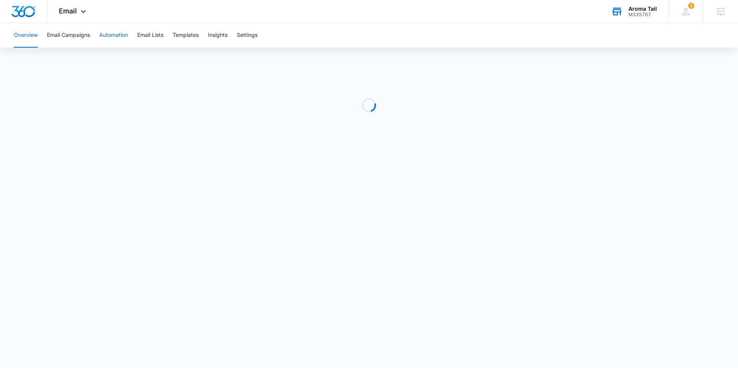
click at [124, 35] on button "Automation" at bounding box center [113, 35] width 29 height 25
click at [191, 36] on button "Templates" at bounding box center [186, 35] width 26 height 25
click at [21, 7] on img "Dashboard" at bounding box center [23, 12] width 25 height 12
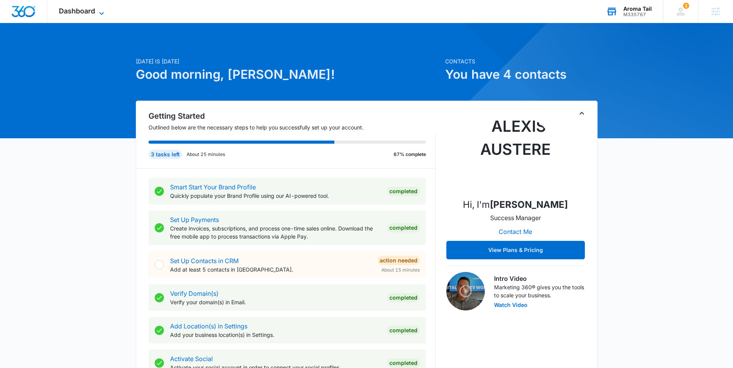
click at [104, 15] on icon at bounding box center [101, 13] width 9 height 9
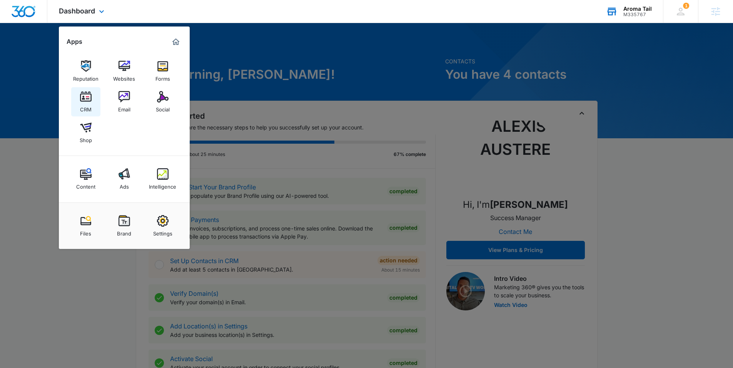
click at [80, 100] on img at bounding box center [86, 97] width 12 height 12
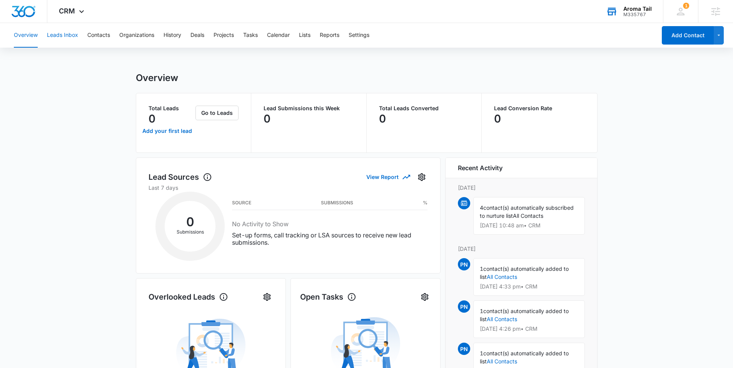
click at [66, 37] on button "Leads Inbox" at bounding box center [62, 35] width 31 height 25
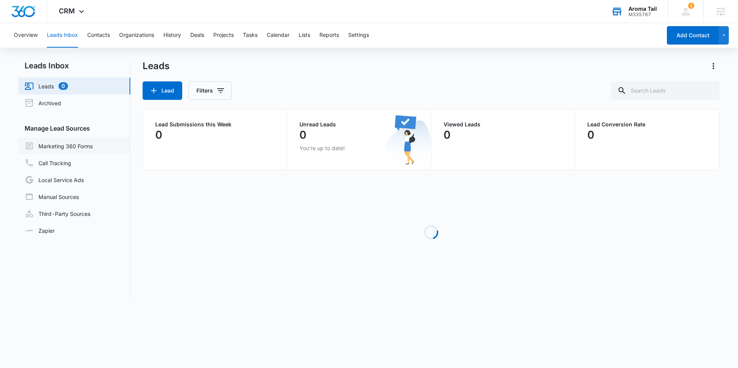
click at [83, 145] on link "Marketing 360 Forms" at bounding box center [59, 146] width 68 height 9
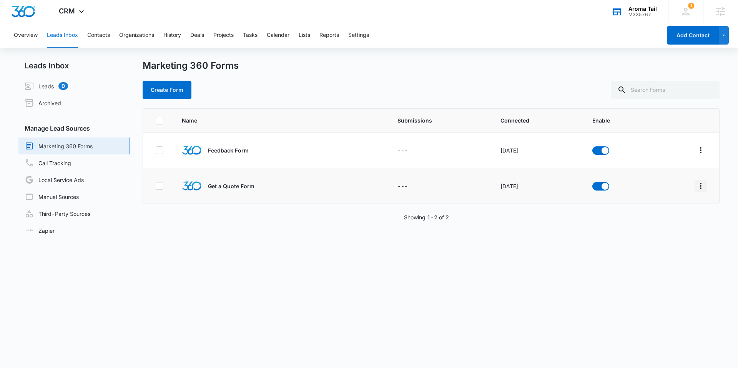
click at [696, 185] on icon "Overflow Menu" at bounding box center [700, 186] width 9 height 9
click at [652, 232] on div "Field Mapping" at bounding box center [660, 230] width 43 height 5
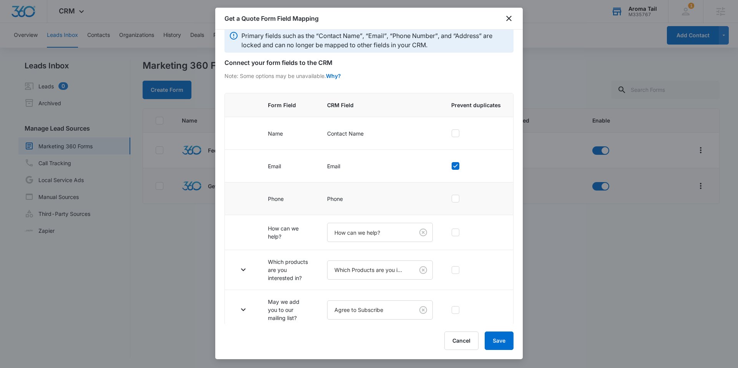
scroll to position [17, 0]
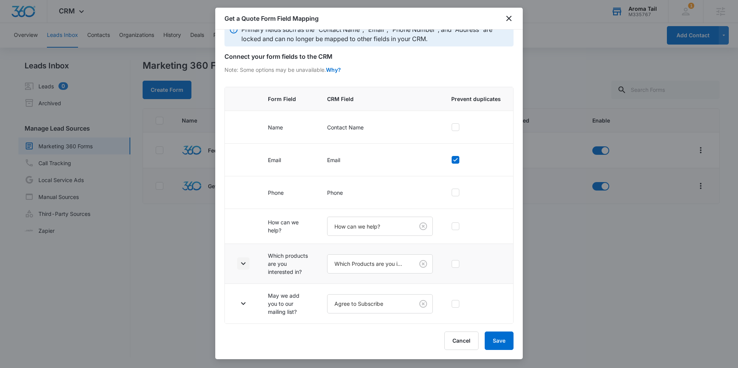
click at [248, 262] on icon "button" at bounding box center [243, 263] width 9 height 9
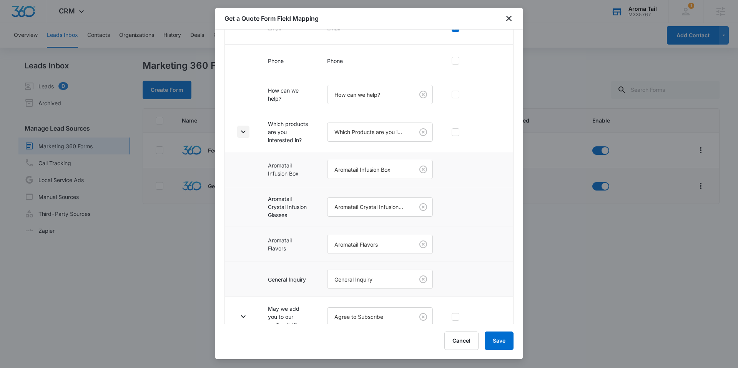
scroll to position [162, 0]
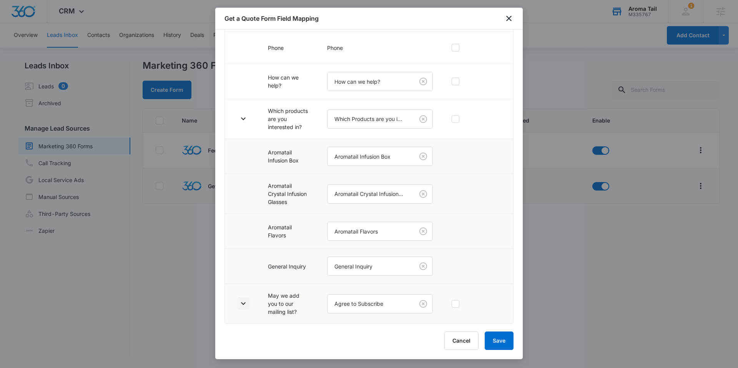
click at [244, 301] on icon "button" at bounding box center [243, 303] width 9 height 9
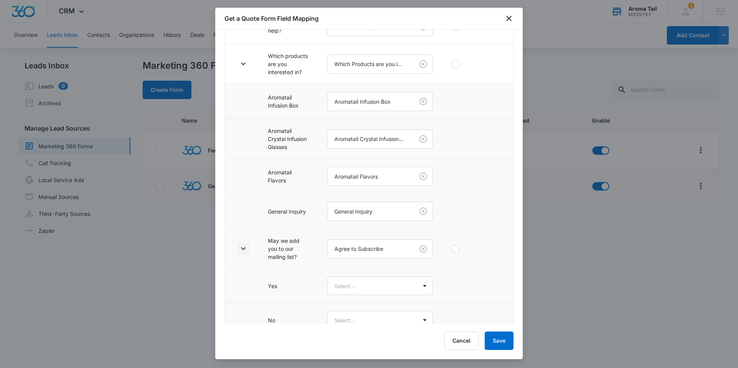
scroll to position [230, 0]
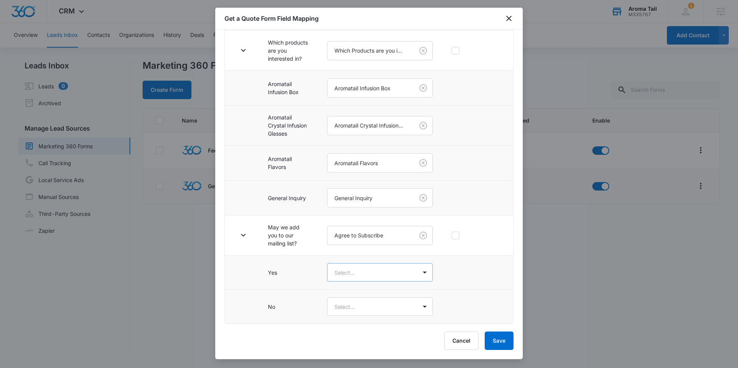
click at [385, 277] on body "CRM Apps Reputation Websites Forms CRM Email Social Shop Content Ads Intelligen…" at bounding box center [369, 184] width 738 height 368
click at [358, 296] on div "Yes" at bounding box center [376, 300] width 81 height 8
click at [353, 305] on body "CRM Apps Reputation Websites Forms CRM Email Social Shop Content Ads Intelligen…" at bounding box center [369, 184] width 738 height 368
drag, startPoint x: 342, startPoint y: 346, endPoint x: 329, endPoint y: 335, distance: 17.7
click at [342, 346] on p "No" at bounding box center [339, 349] width 7 height 8
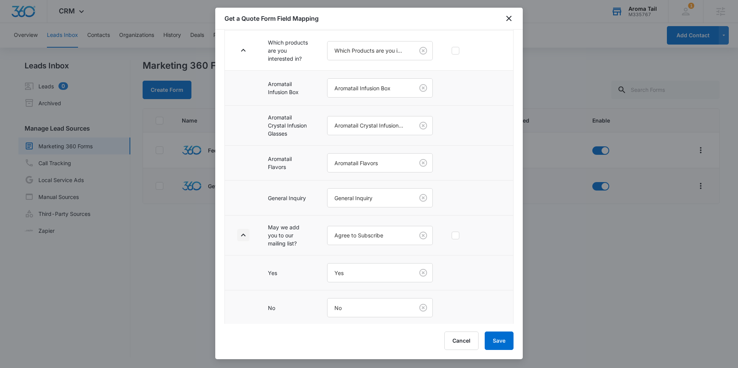
click at [238, 230] on button "button" at bounding box center [243, 235] width 12 height 12
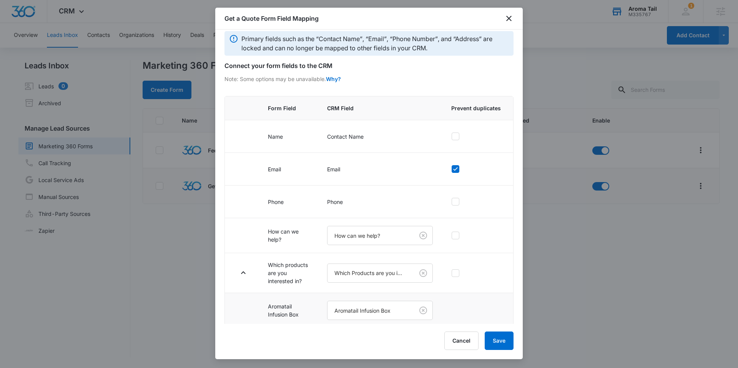
scroll to position [0, 0]
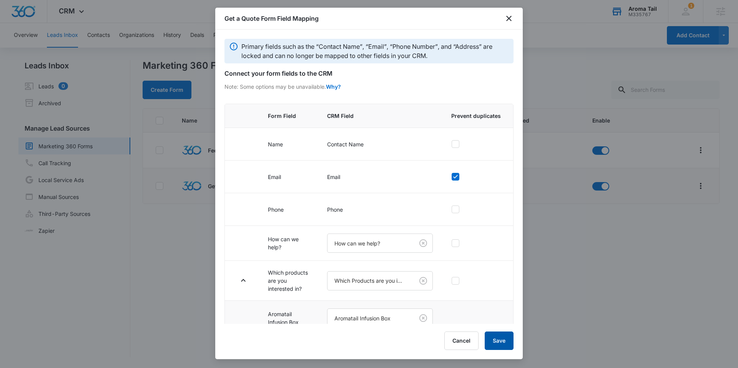
click at [500, 339] on button "Save" at bounding box center [499, 341] width 29 height 18
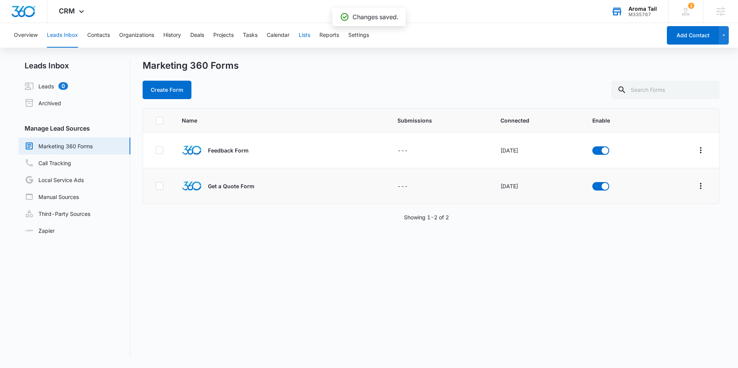
click at [306, 37] on button "Lists" at bounding box center [305, 35] width 12 height 25
